Goal: Information Seeking & Learning: Learn about a topic

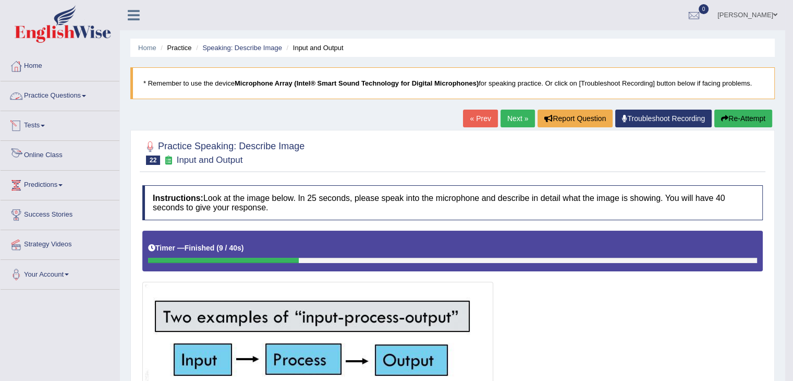
click at [33, 155] on link "Online Class" at bounding box center [60, 154] width 119 height 26
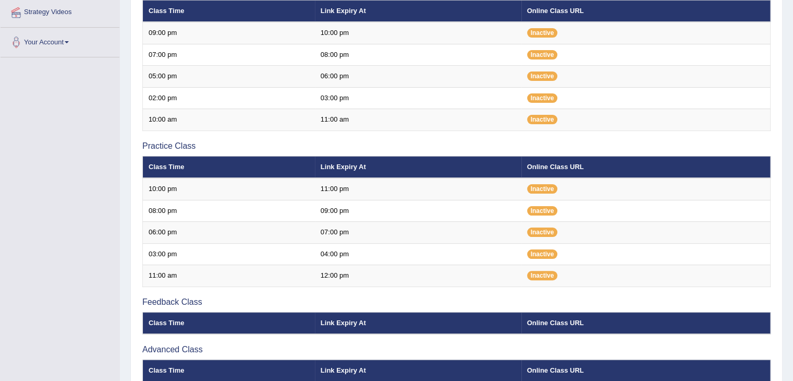
scroll to position [226, 0]
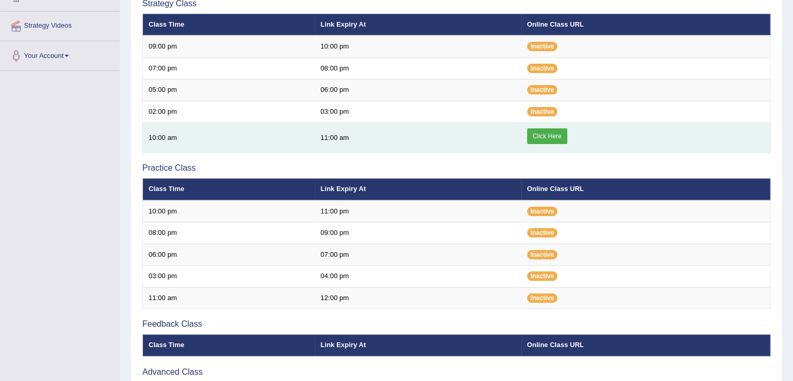
click at [565, 137] on link "Click Here" at bounding box center [547, 136] width 40 height 16
